Goal: Task Accomplishment & Management: Use online tool/utility

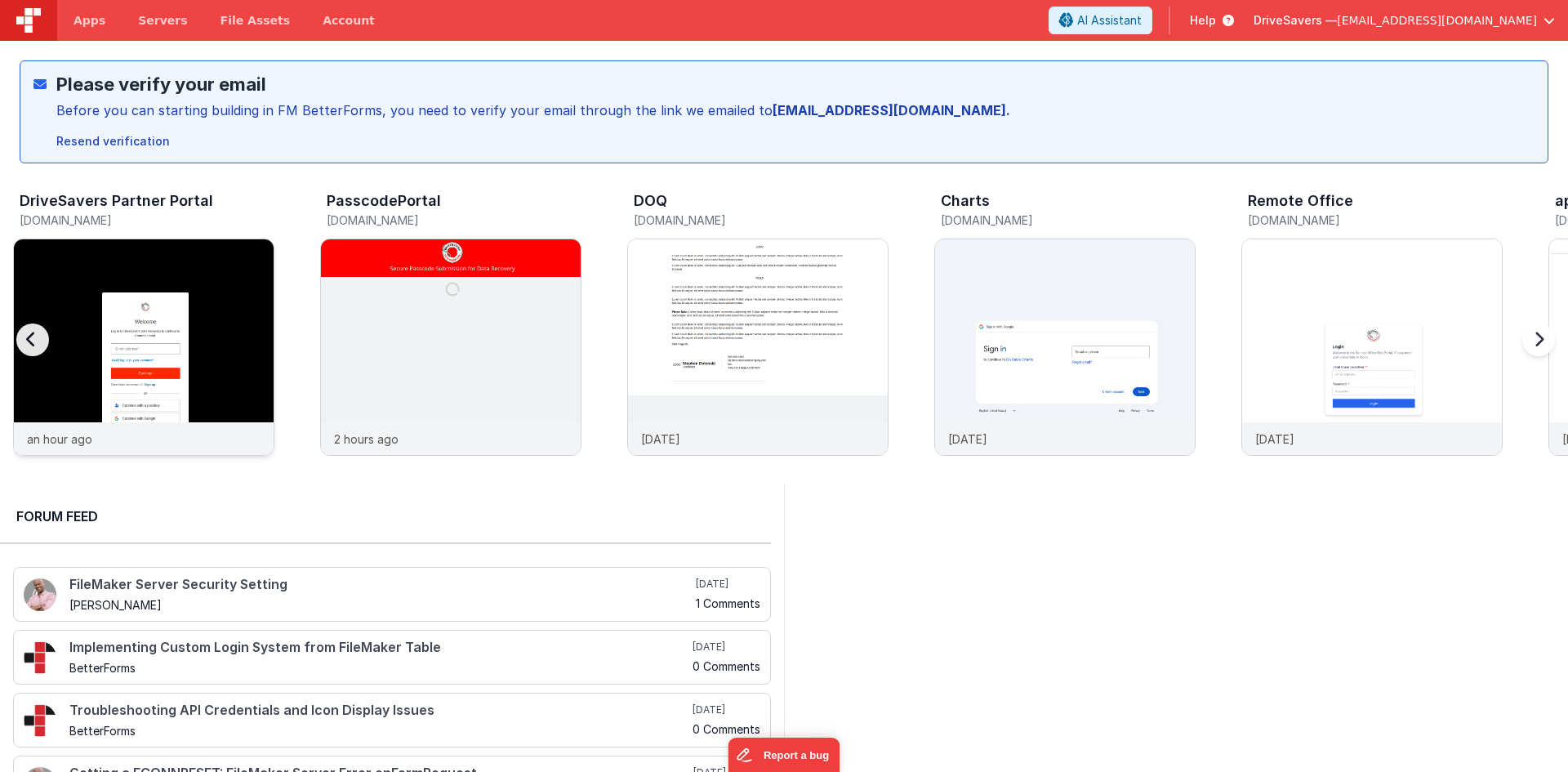
click at [225, 272] on img at bounding box center [144, 369] width 260 height 260
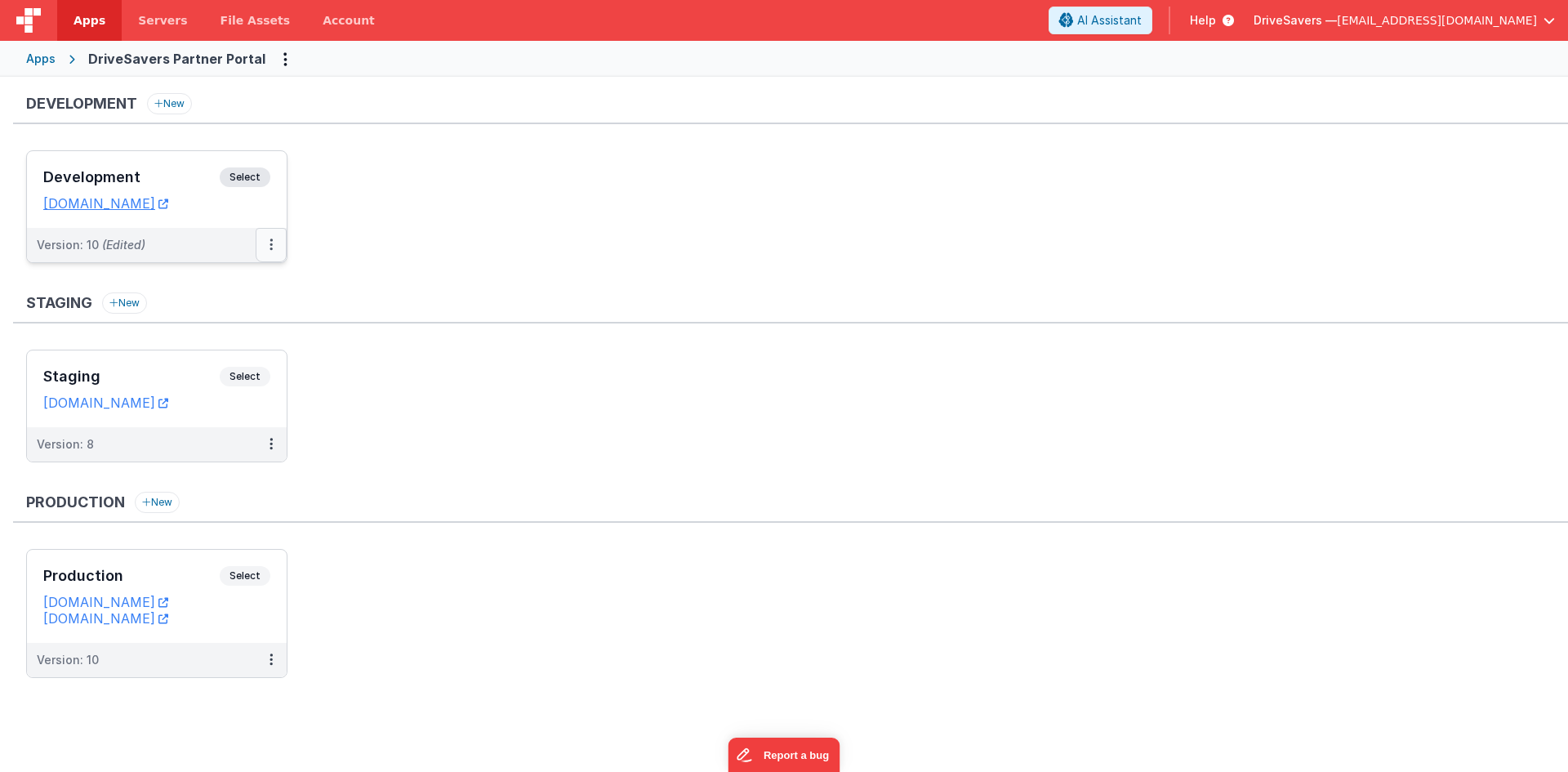
click at [273, 246] on button at bounding box center [270, 245] width 31 height 34
click at [253, 335] on link "Deploy..." at bounding box center [215, 341] width 144 height 29
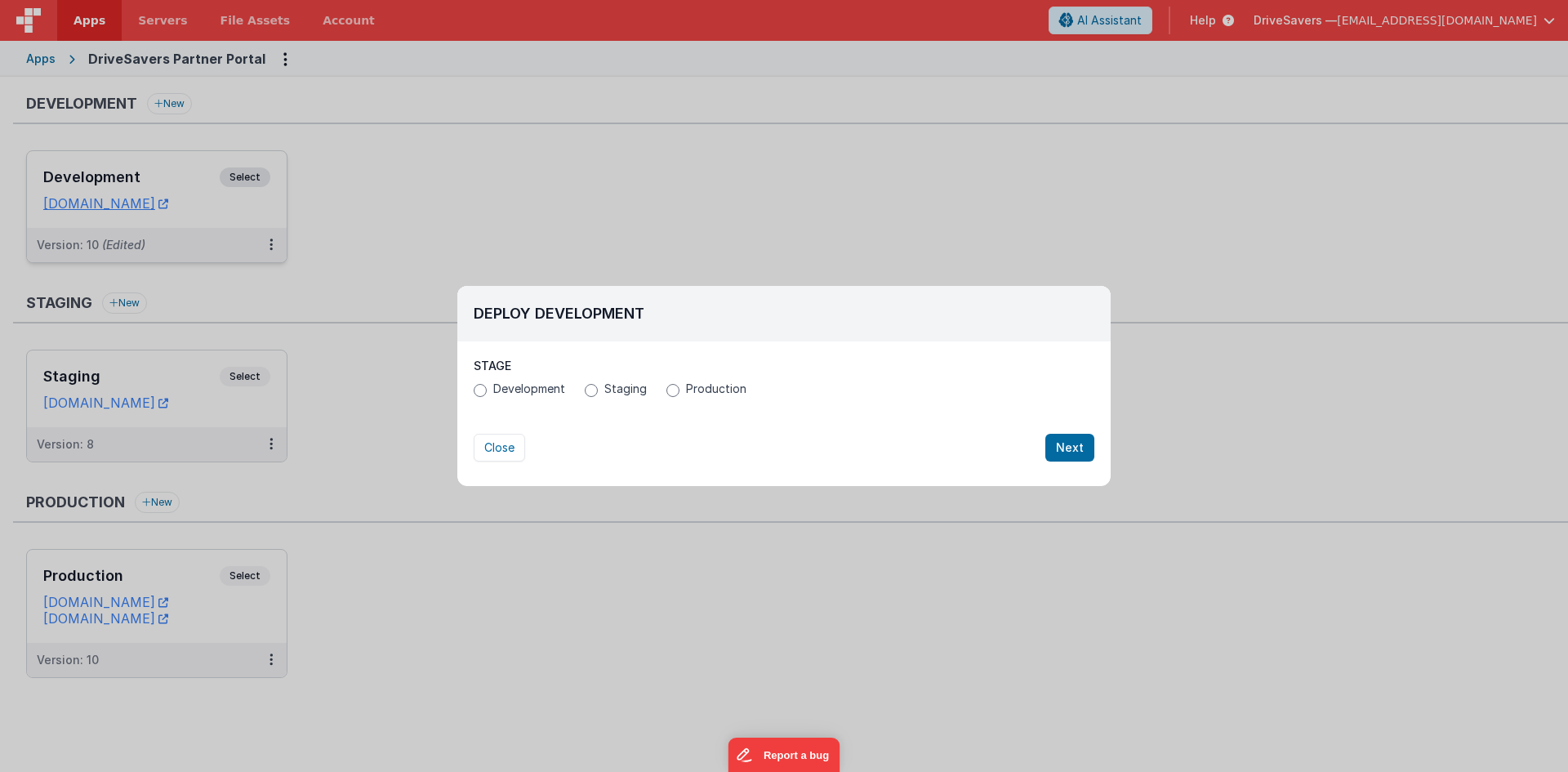
click at [672, 398] on div "Development Staging Production" at bounding box center [784, 391] width 620 height 21
click at [672, 390] on input "Production" at bounding box center [673, 391] width 13 height 13
radio input "true"
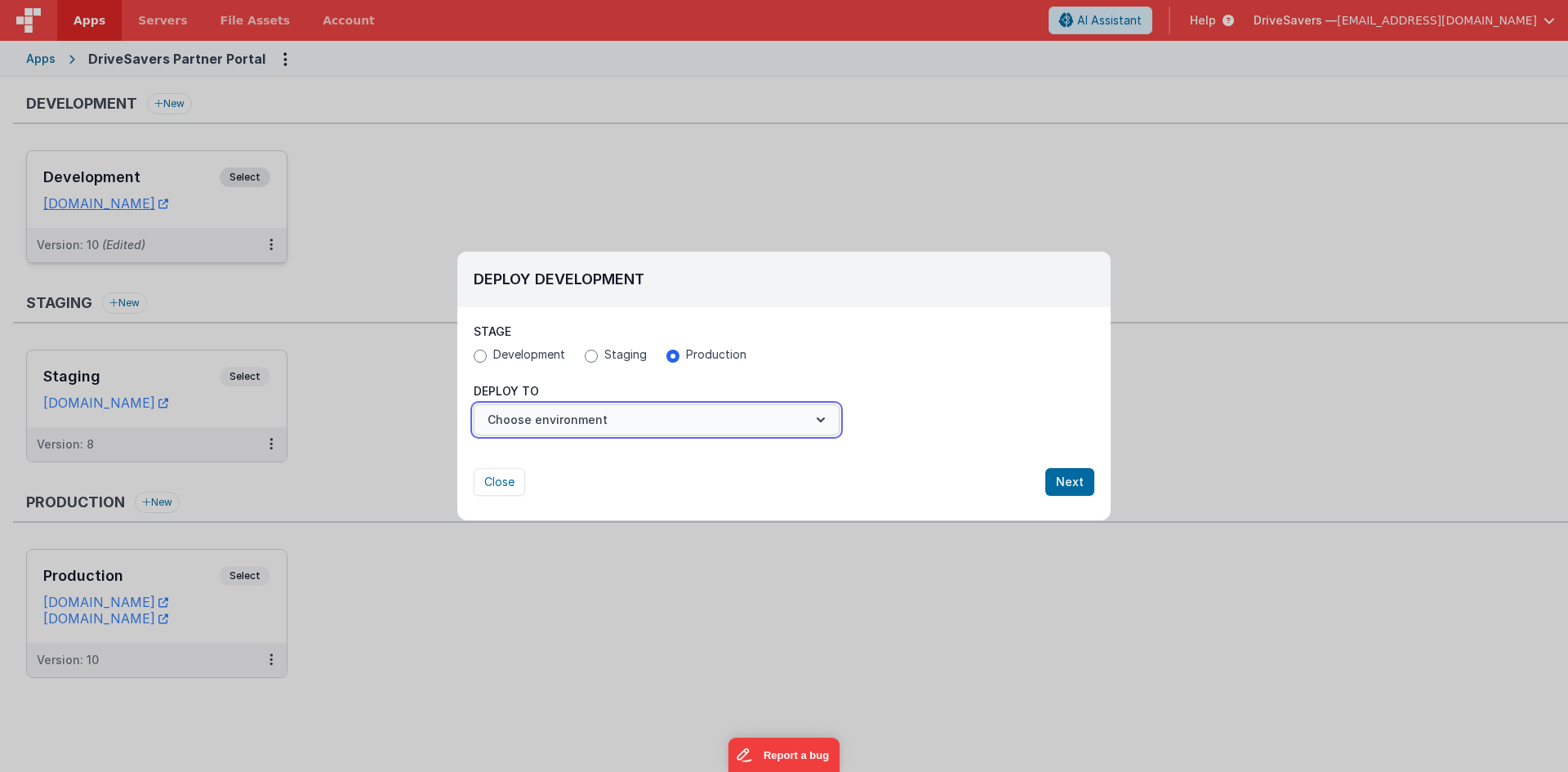
click at [636, 426] on button "Choose environment" at bounding box center [656, 420] width 366 height 31
click at [613, 456] on link "Production" at bounding box center [656, 460] width 366 height 29
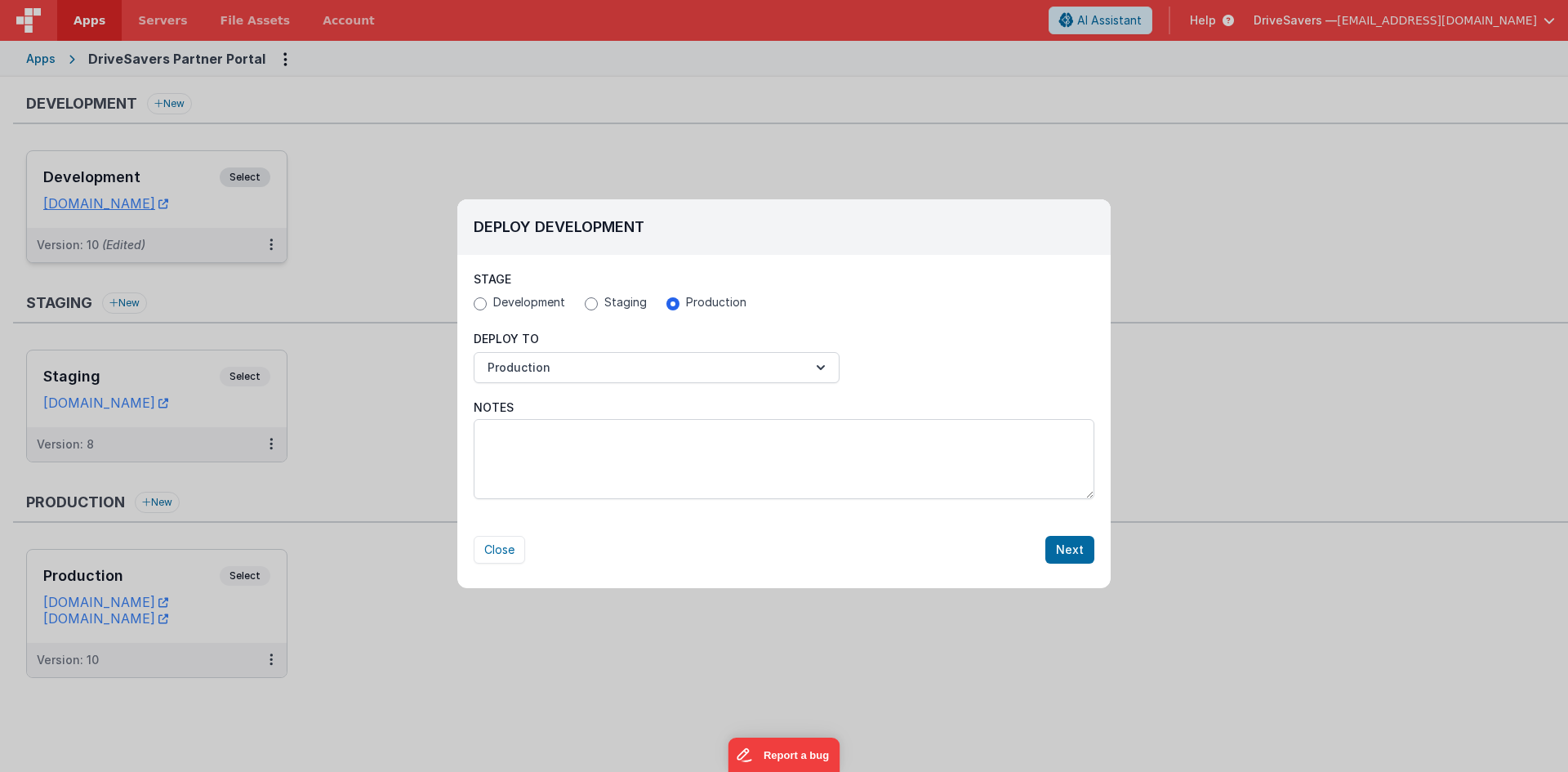
click at [905, 395] on div "Notes" at bounding box center [784, 443] width 620 height 120
click at [1056, 544] on button "Next" at bounding box center [1070, 550] width 49 height 27
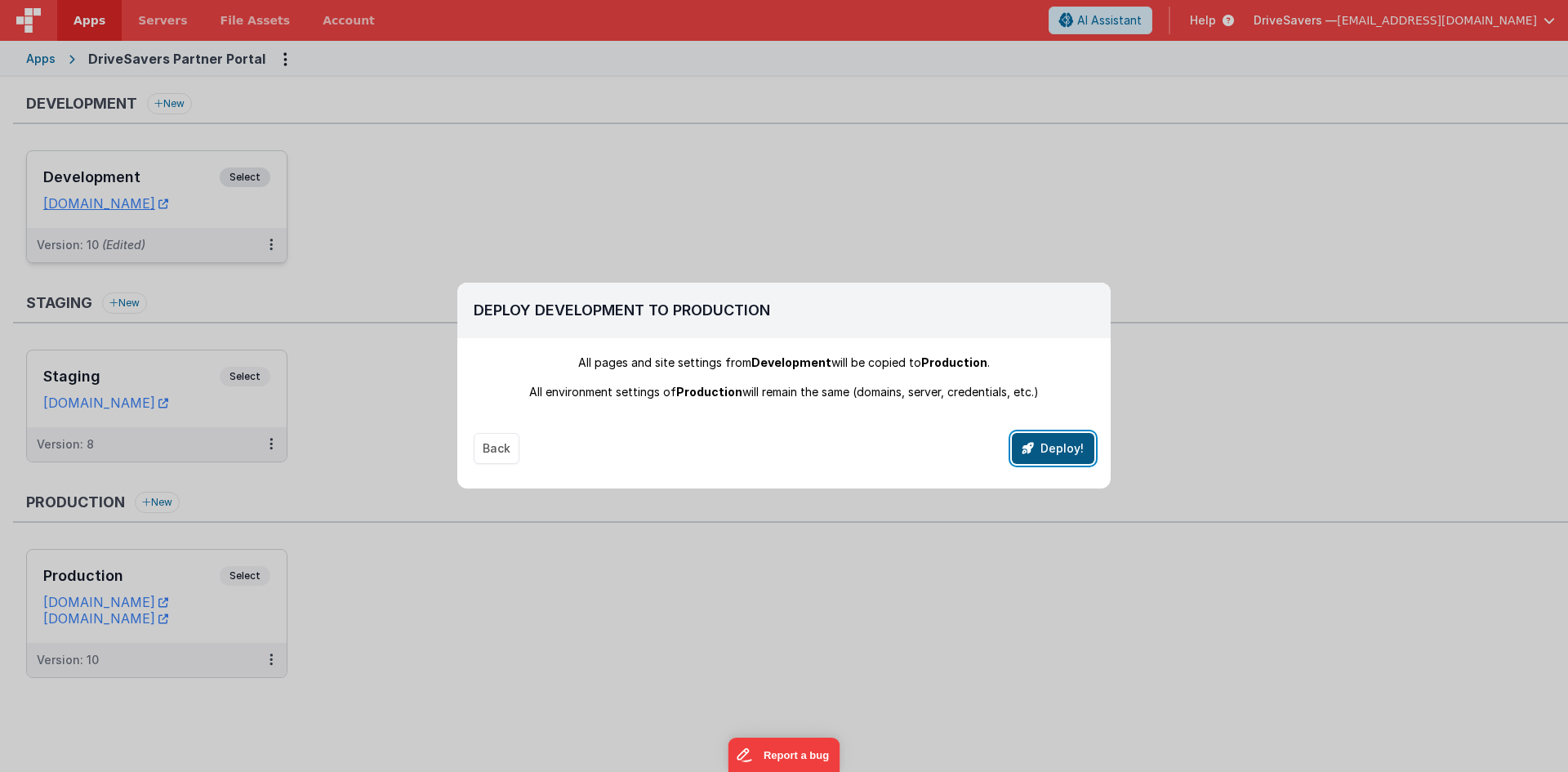
click at [1039, 451] on button "Deploy!" at bounding box center [1053, 448] width 82 height 31
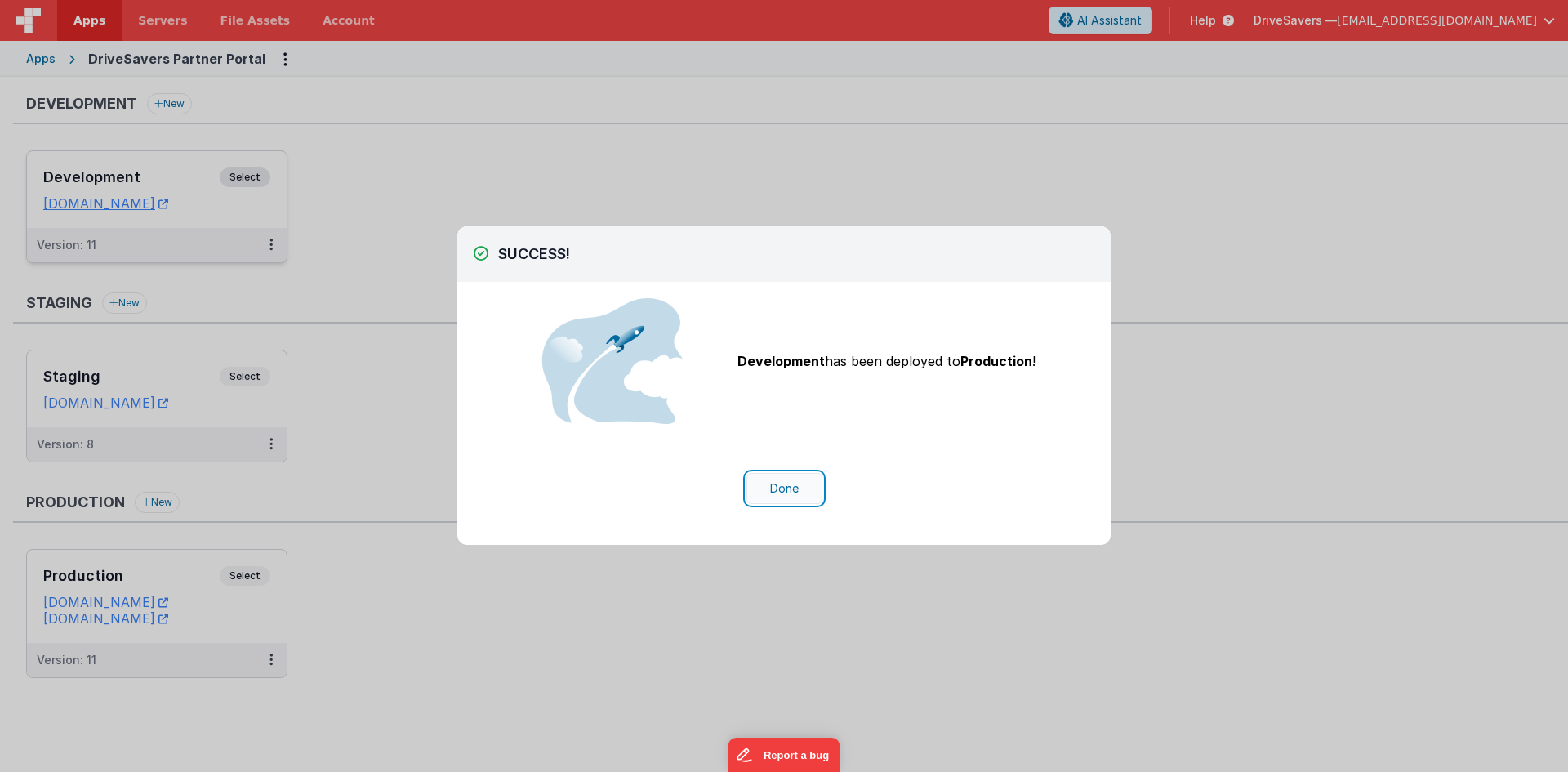
click at [790, 484] on button "Done" at bounding box center [784, 488] width 76 height 31
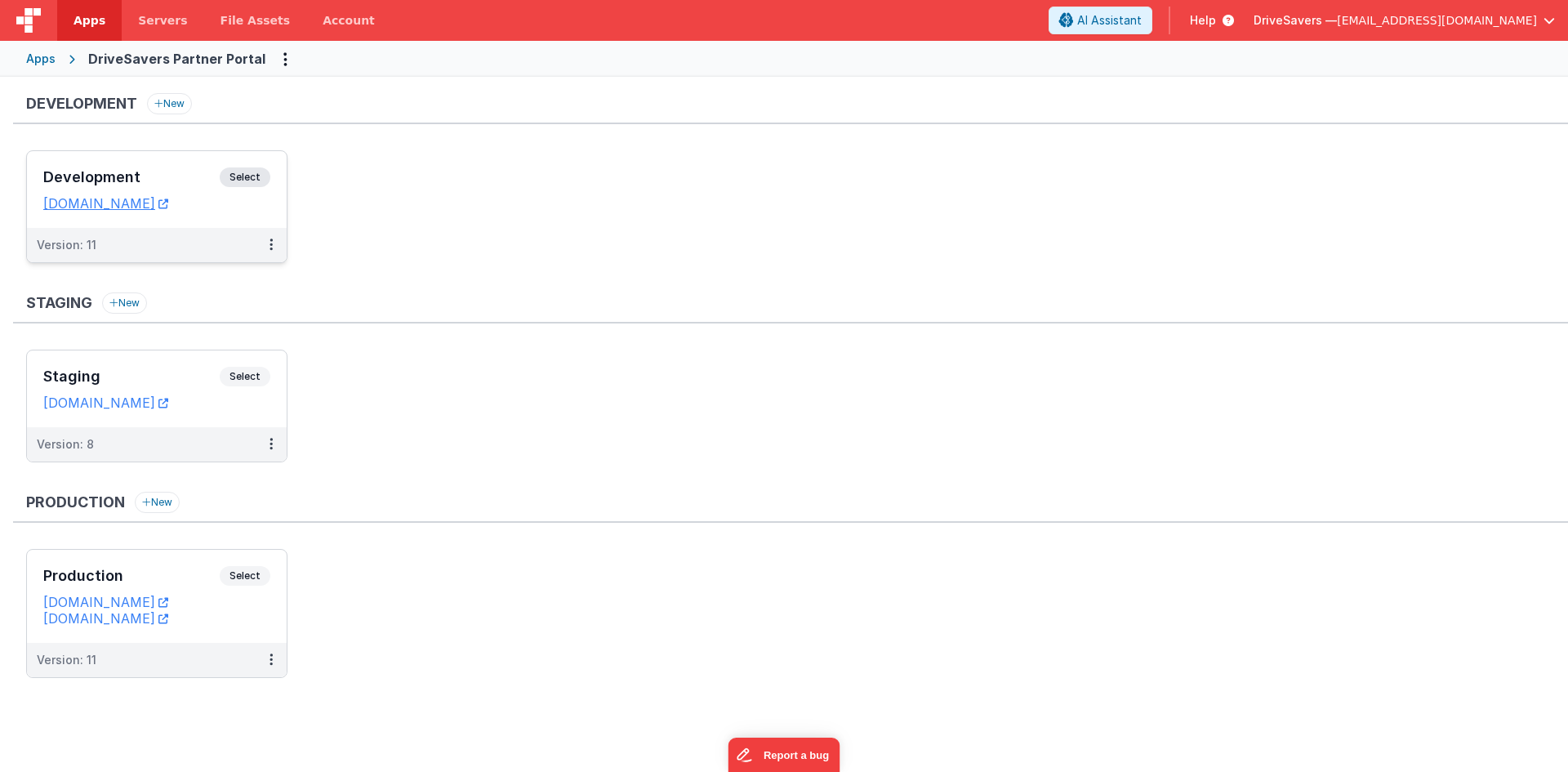
click at [1542, 16] on button "DriveSavers — [EMAIL_ADDRESS][DOMAIN_NAME]" at bounding box center [1404, 20] width 302 height 16
drag, startPoint x: 1343, startPoint y: 148, endPoint x: 1211, endPoint y: 15, distance: 187.4
click at [1342, 148] on div "Logout" at bounding box center [1424, 139] width 242 height 16
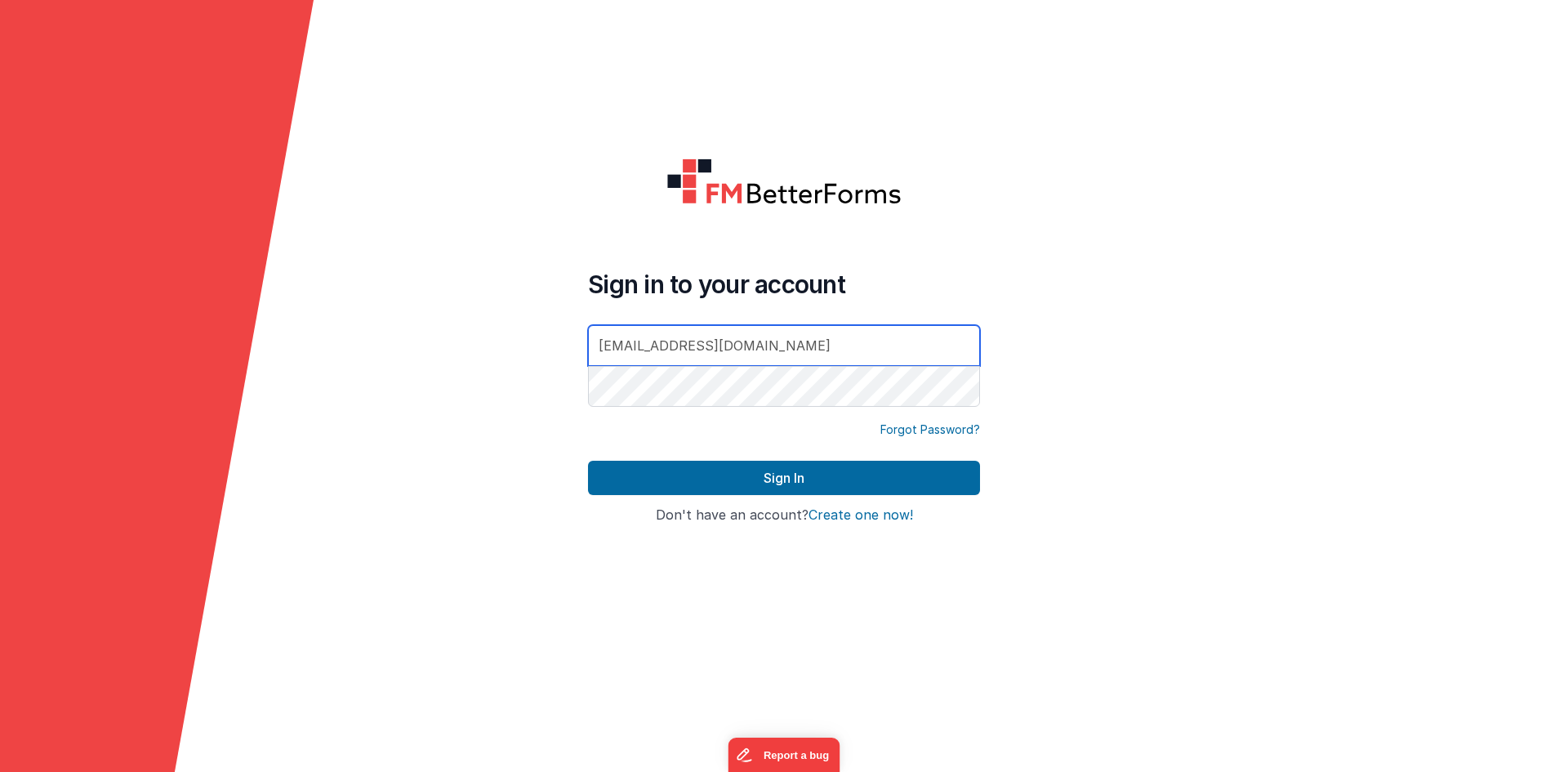
click at [950, 336] on input "[EMAIL_ADDRESS][DOMAIN_NAME]" at bounding box center [784, 345] width 392 height 41
type input "[PERSON_NAME][EMAIL_ADDRESS][DOMAIN_NAME]"
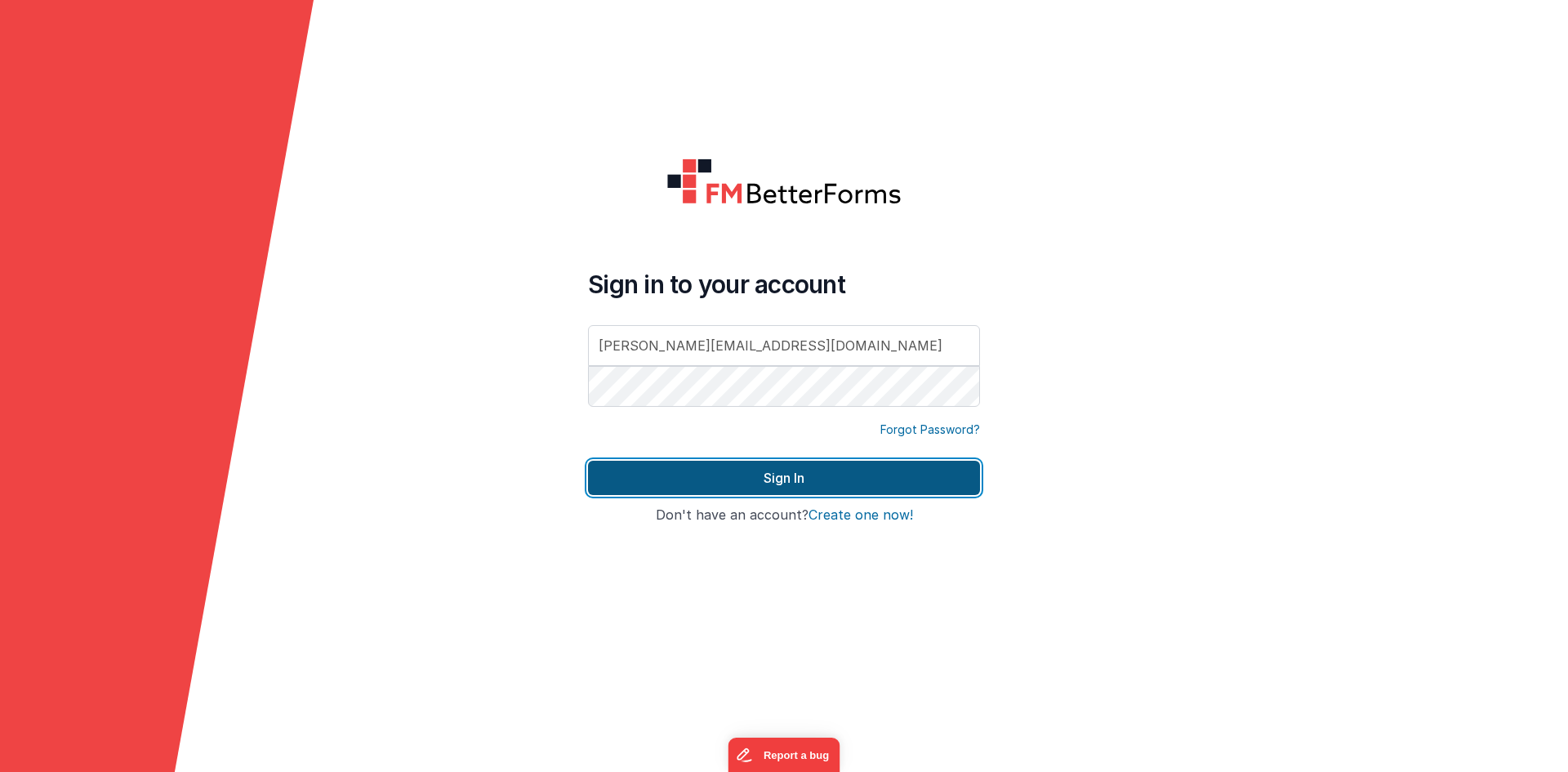
click at [813, 475] on button "Sign In" at bounding box center [784, 478] width 392 height 34
